Goal: Task Accomplishment & Management: Manage account settings

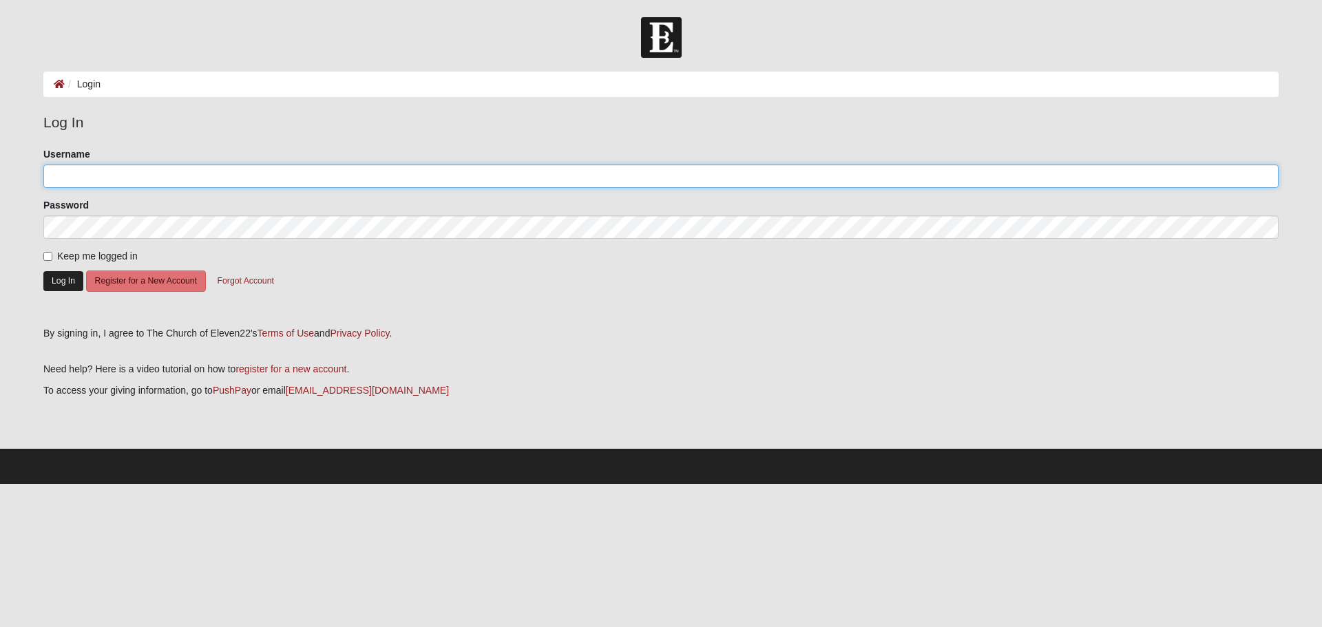
type input "[EMAIL_ADDRESS][DOMAIN_NAME]"
click at [61, 282] on button "Log In" at bounding box center [63, 281] width 40 height 20
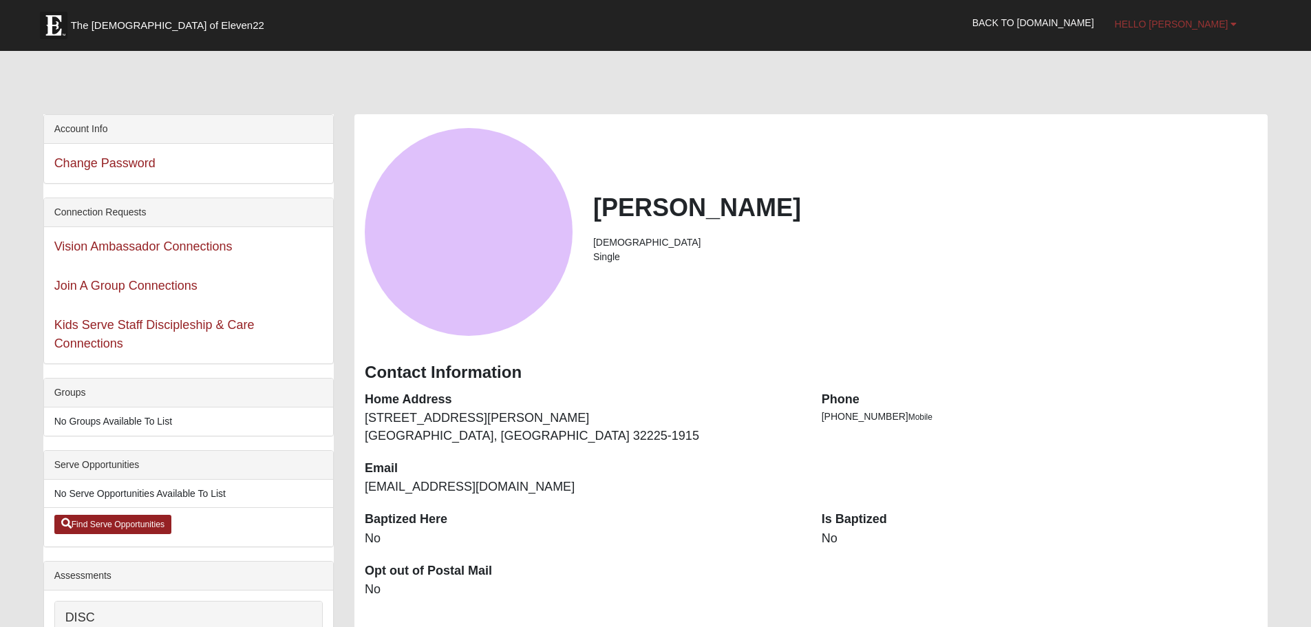
click at [1210, 17] on link "Hello Karen" at bounding box center [1176, 24] width 143 height 34
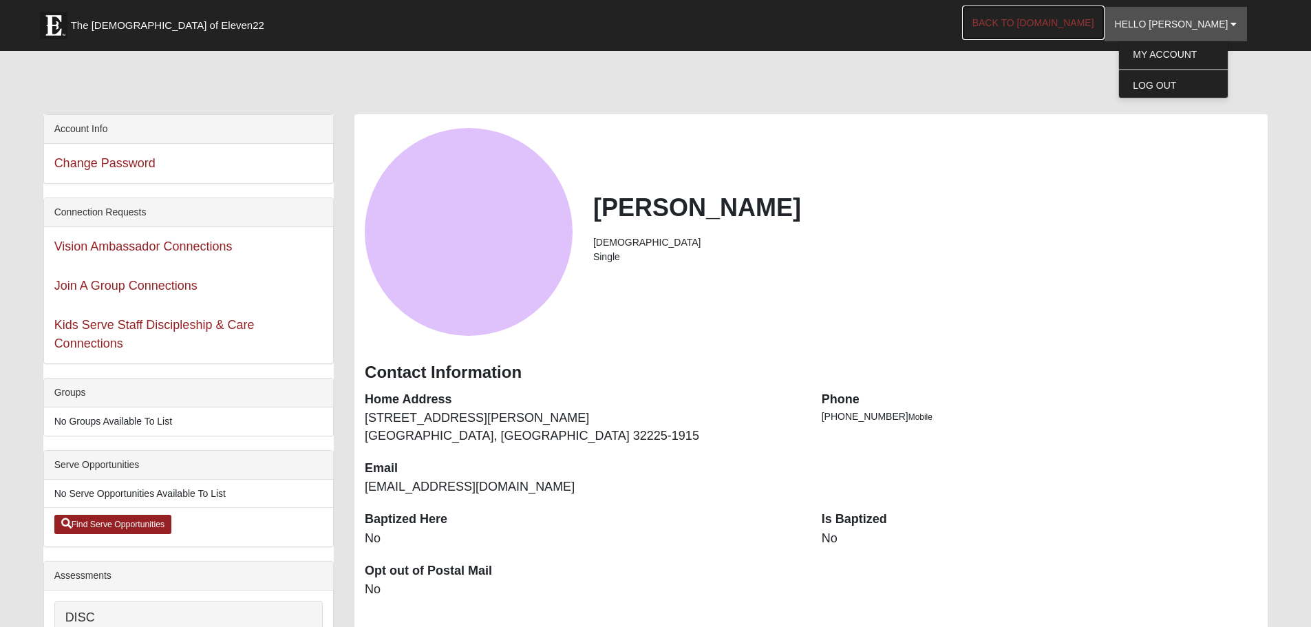
click at [1062, 15] on link "Back to COE22.com" at bounding box center [1033, 23] width 143 height 34
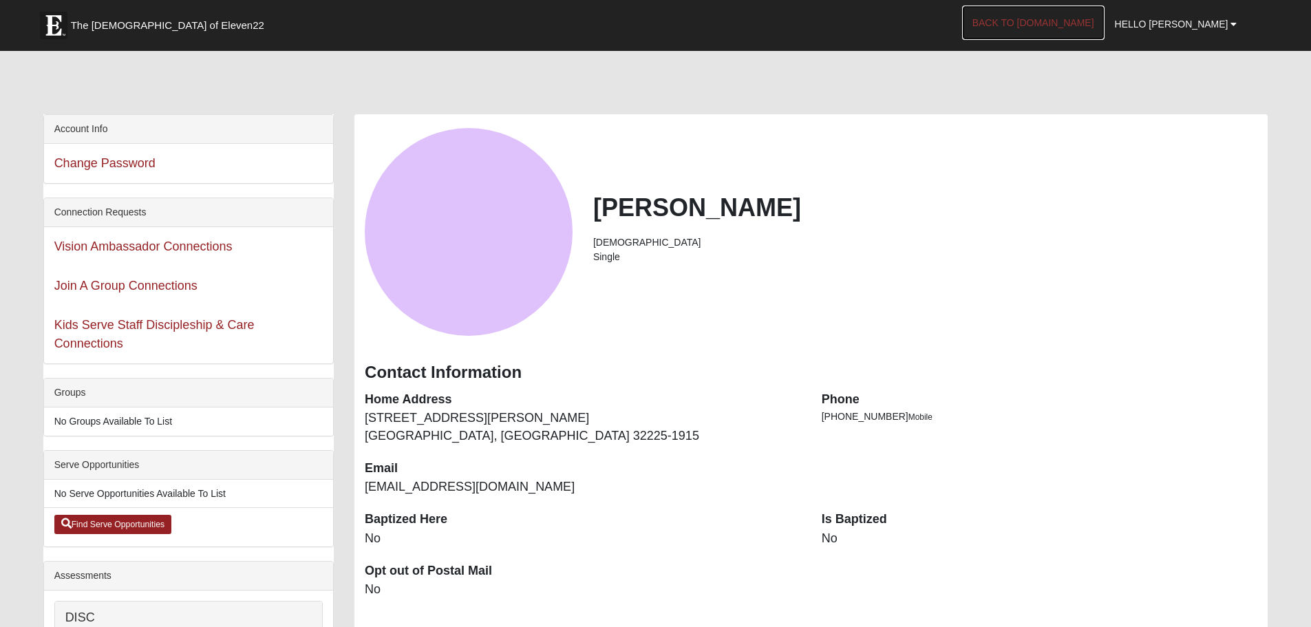
click at [1052, 21] on link "Back to COE22.com" at bounding box center [1033, 23] width 143 height 34
